Goal: Download file/media

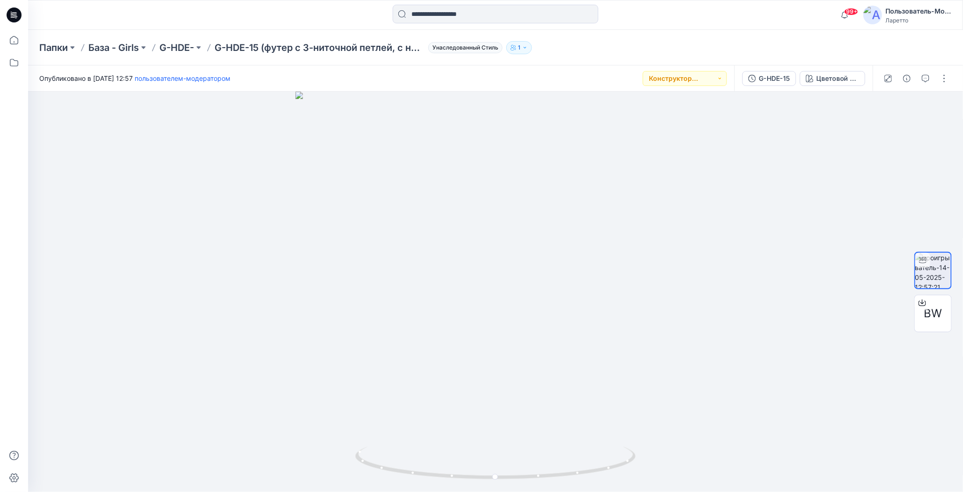
click at [604, 58] on div "Папки База - Girls G-HDE- G-HDE-15 (футер с 3-ниточной петлей, с начесом, хлопо…" at bounding box center [495, 48] width 935 height 36
click at [921, 303] on icon at bounding box center [921, 302] width 7 height 7
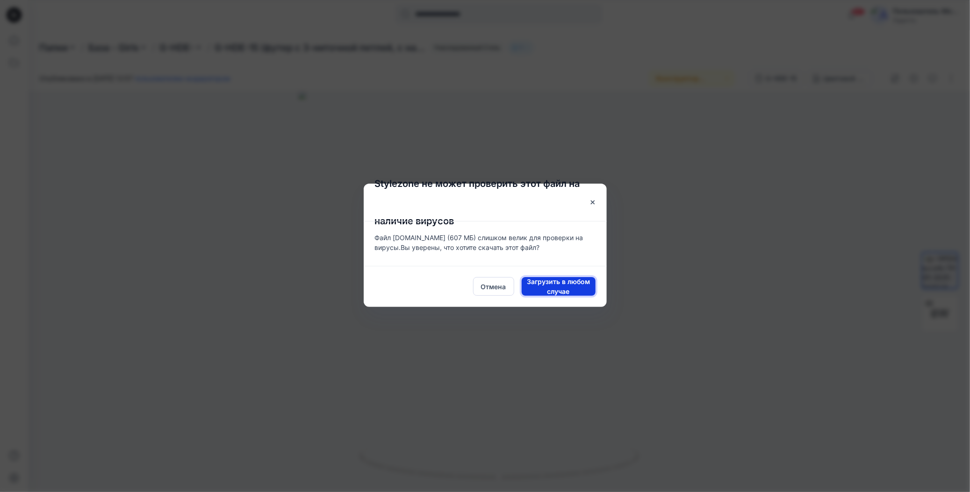
click at [533, 287] on span "Загрузить в любом случае" at bounding box center [559, 287] width 74 height 20
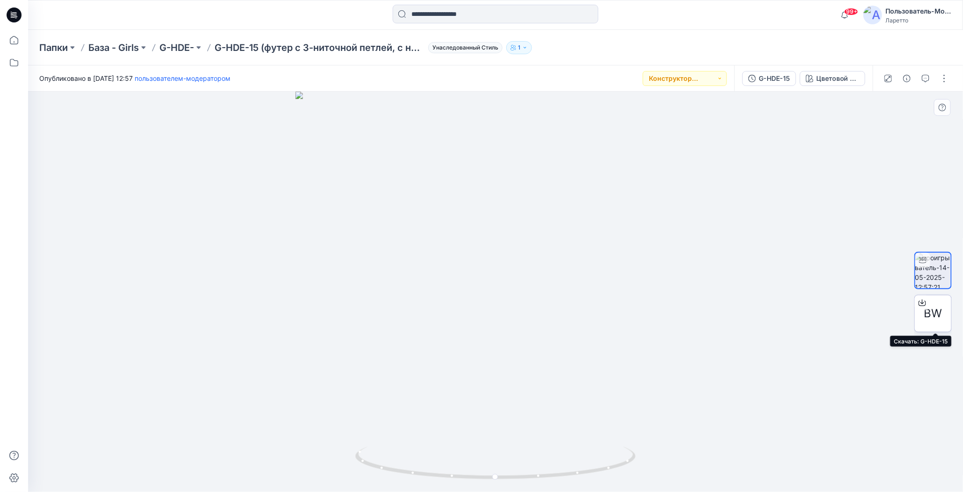
click at [923, 301] on icon at bounding box center [921, 302] width 7 height 7
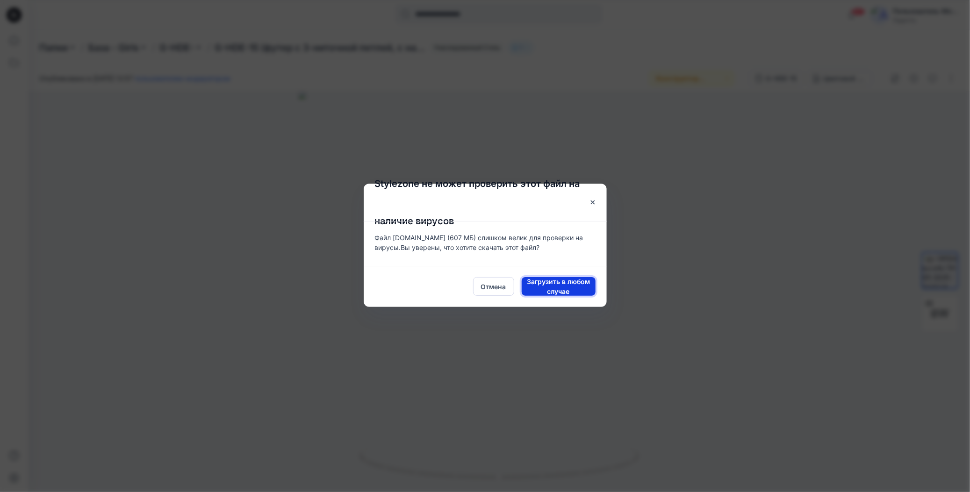
click at [536, 289] on span "Загрузить в любом случае" at bounding box center [559, 287] width 74 height 20
